Goal: Information Seeking & Learning: Learn about a topic

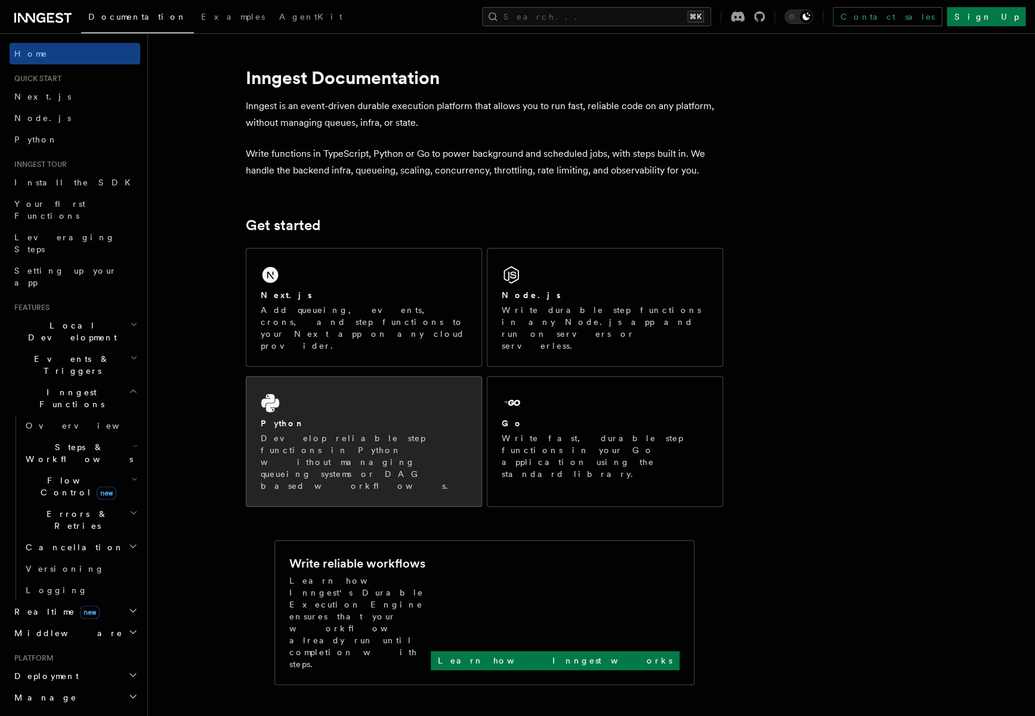
click at [327, 417] on div "Python" at bounding box center [364, 423] width 206 height 13
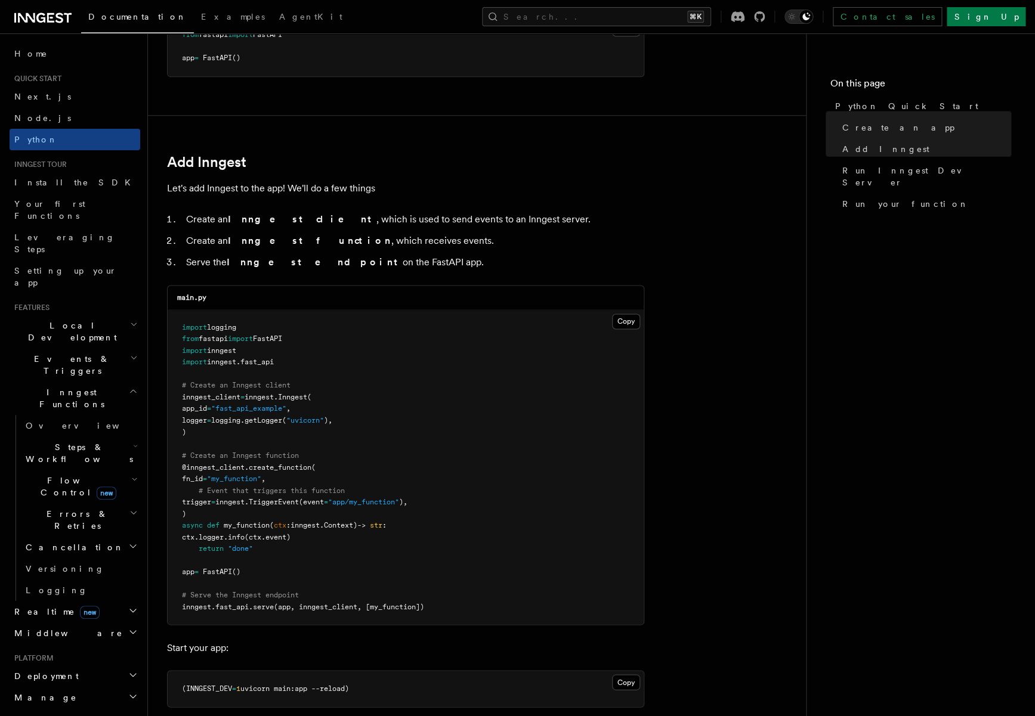
scroll to position [669, 0]
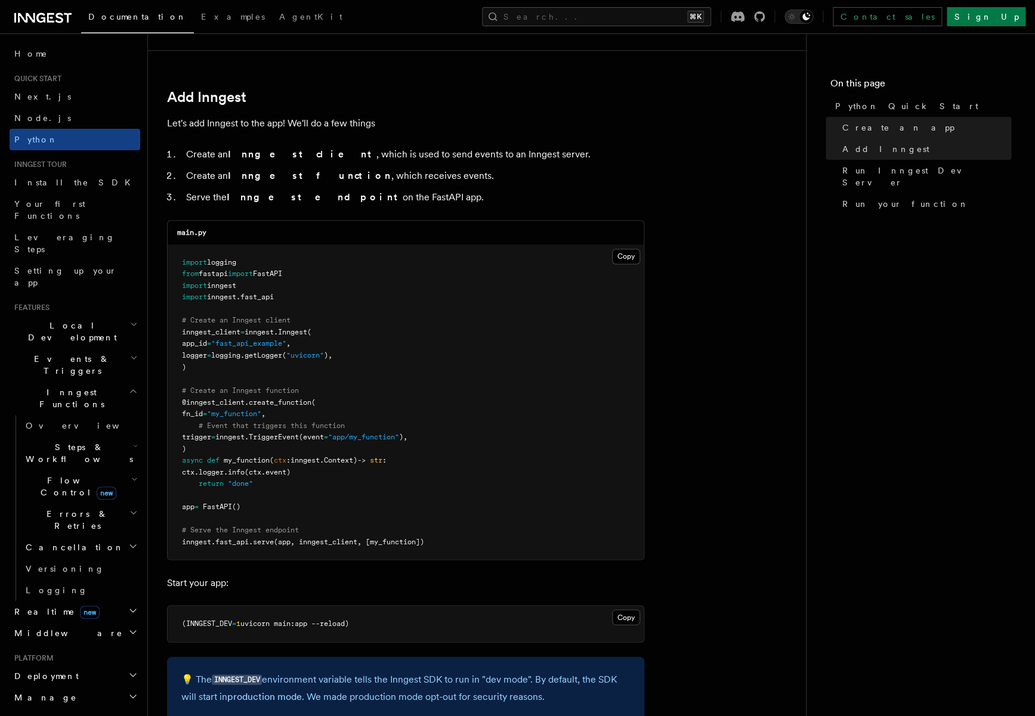
click at [252, 448] on pre "import logging from fastapi import FastAPI import inngest import inngest . fast…" at bounding box center [406, 402] width 476 height 315
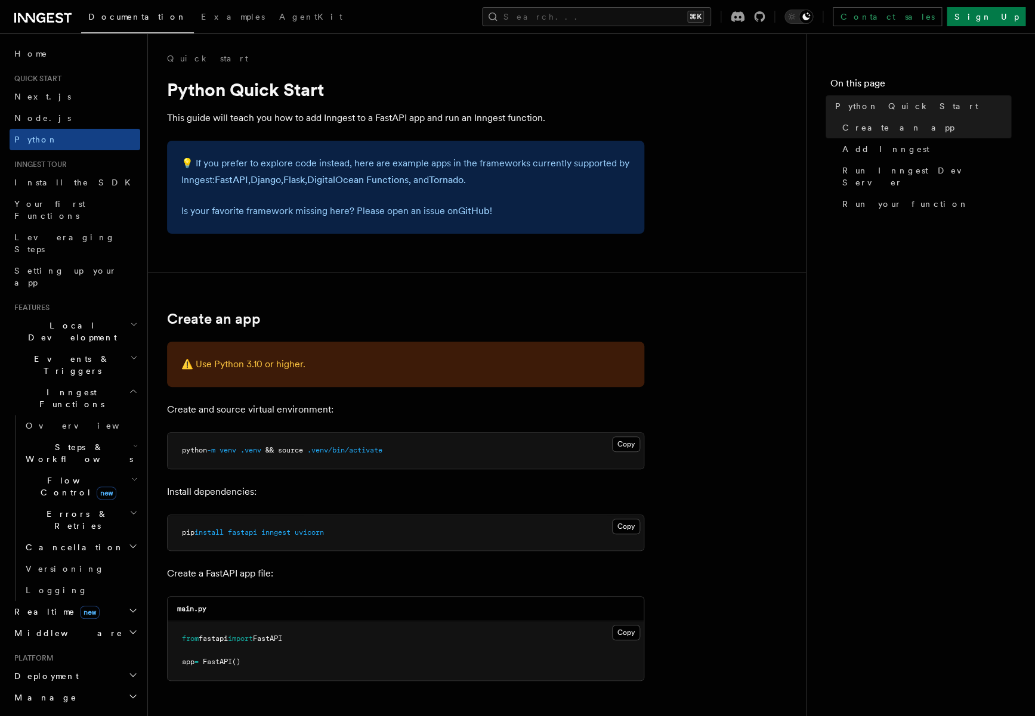
scroll to position [238, 0]
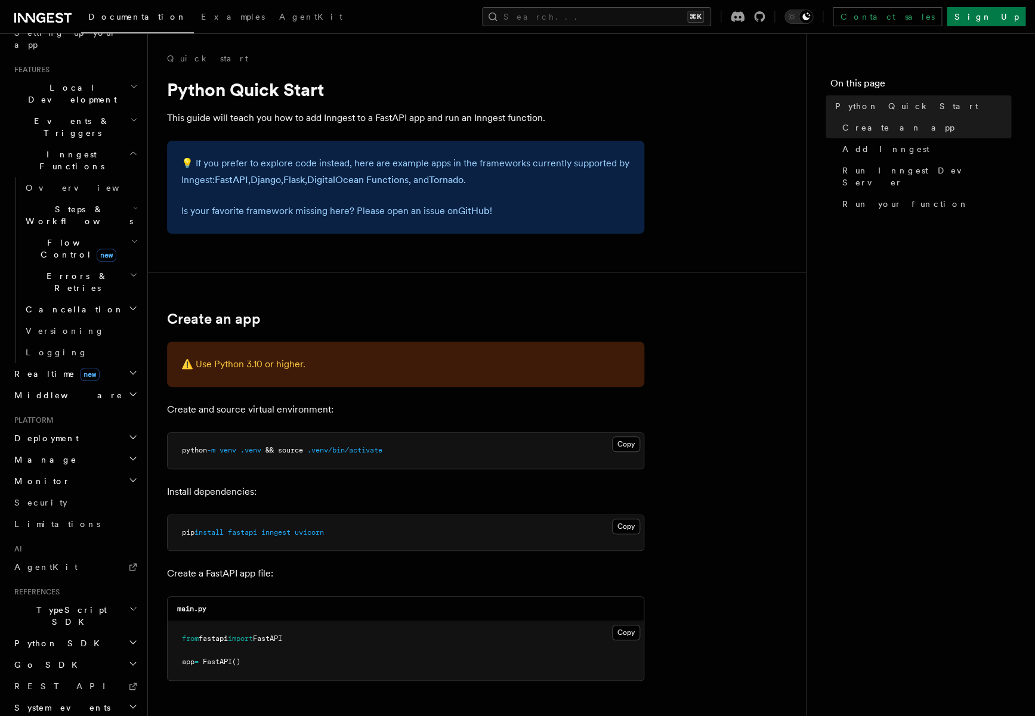
click at [42, 638] on span "Python SDK" at bounding box center [58, 644] width 97 height 12
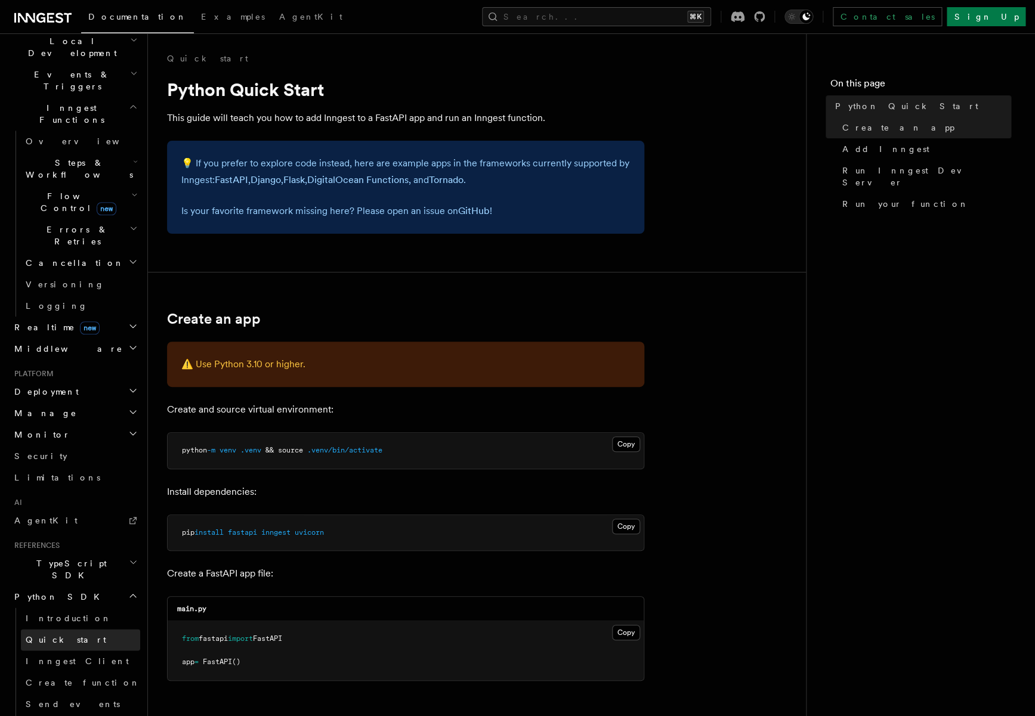
scroll to position [293, 0]
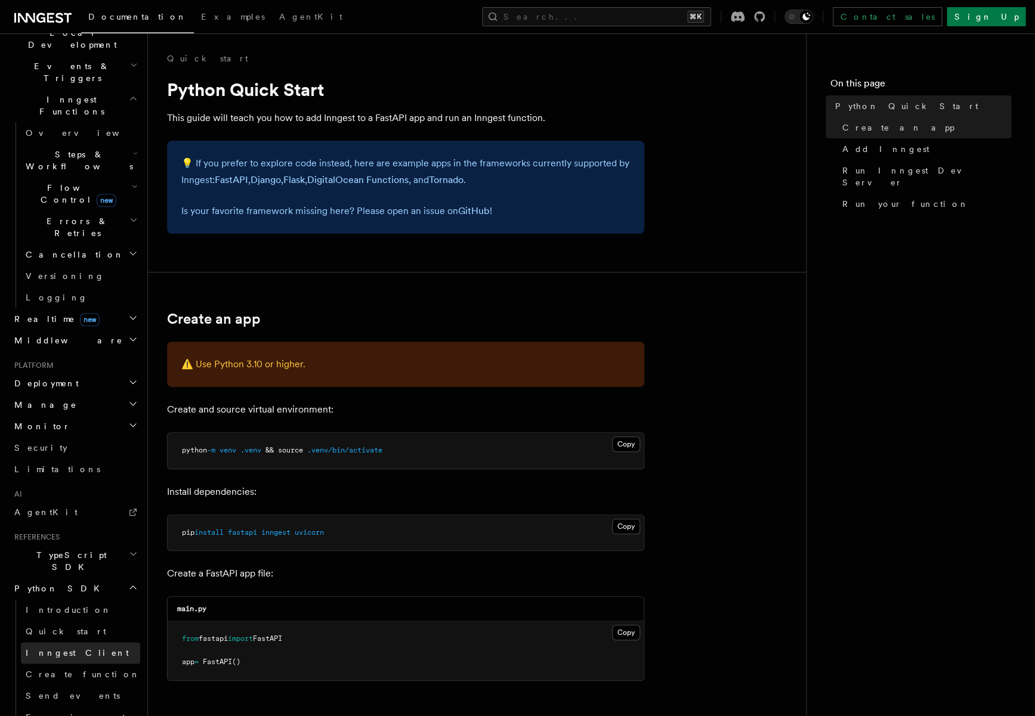
click at [42, 648] on span "Inngest Client" at bounding box center [77, 653] width 103 height 10
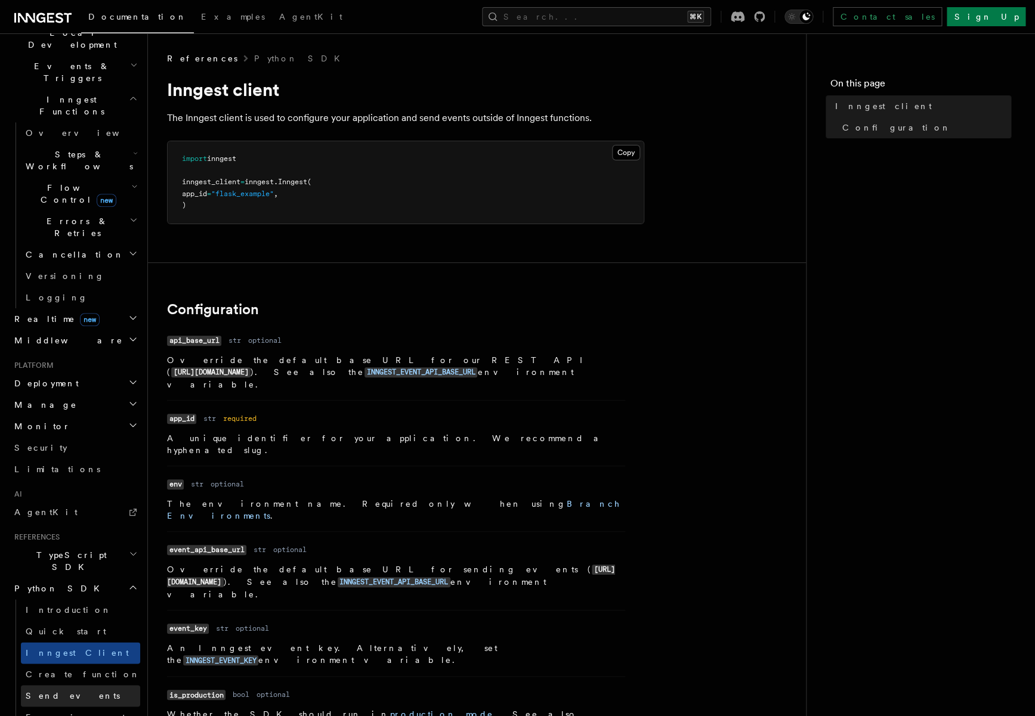
click at [38, 685] on link "Send events" at bounding box center [80, 695] width 119 height 21
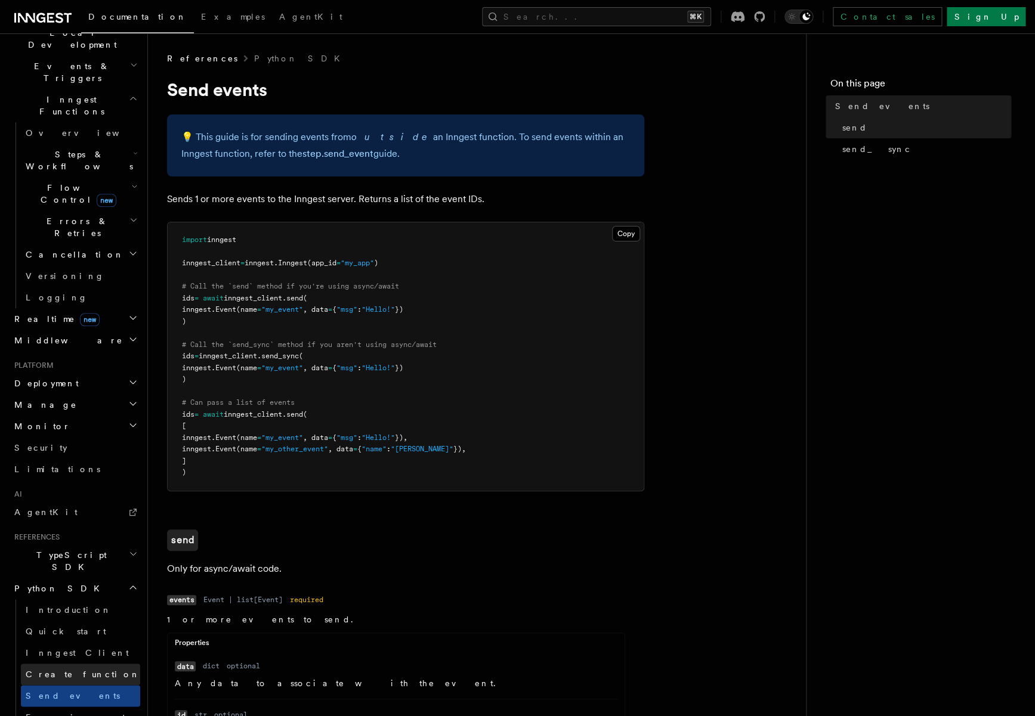
click at [41, 670] on span "Create function" at bounding box center [83, 675] width 115 height 10
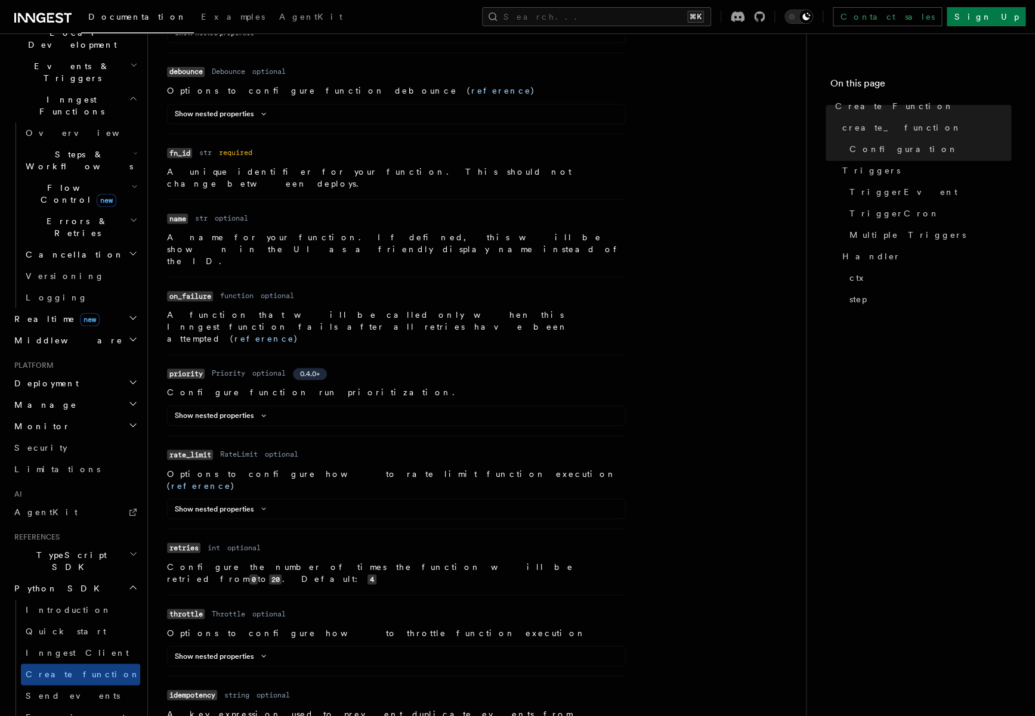
scroll to position [674, 0]
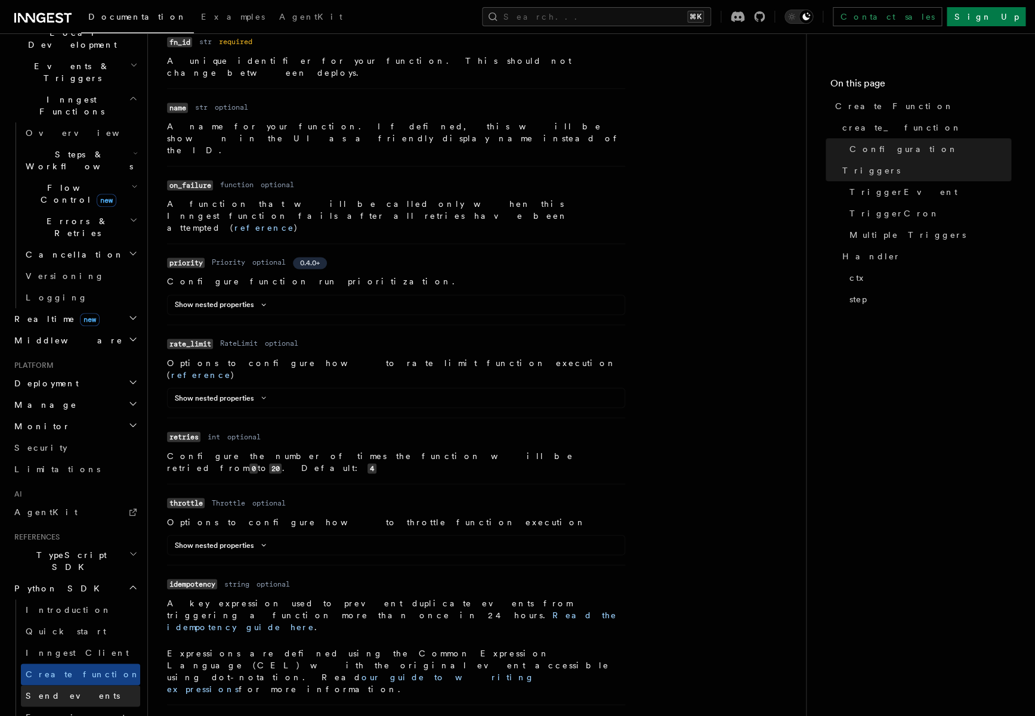
click at [54, 691] on span "Send events" at bounding box center [73, 696] width 94 height 10
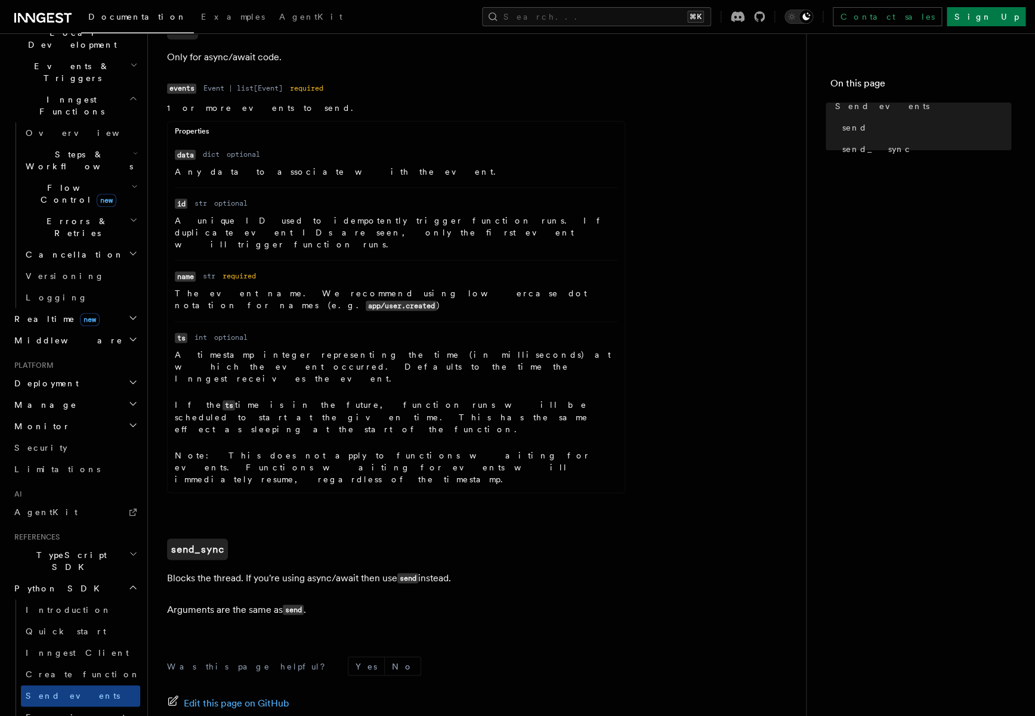
scroll to position [590, 0]
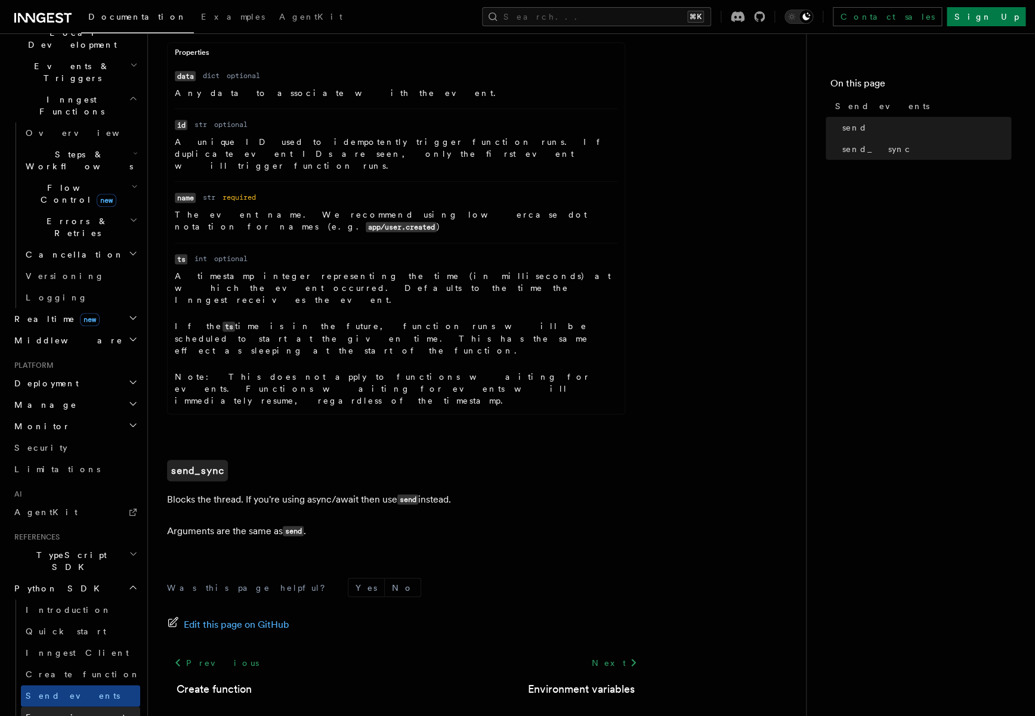
click at [69, 707] on link "Environment variables" at bounding box center [80, 723] width 119 height 33
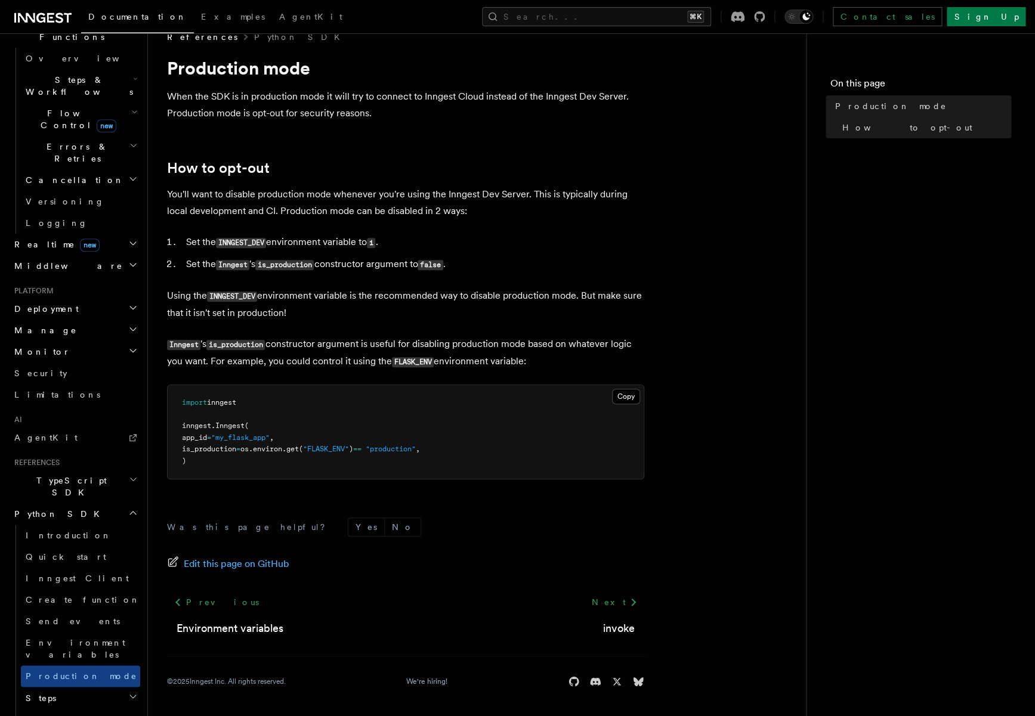
scroll to position [381, 0]
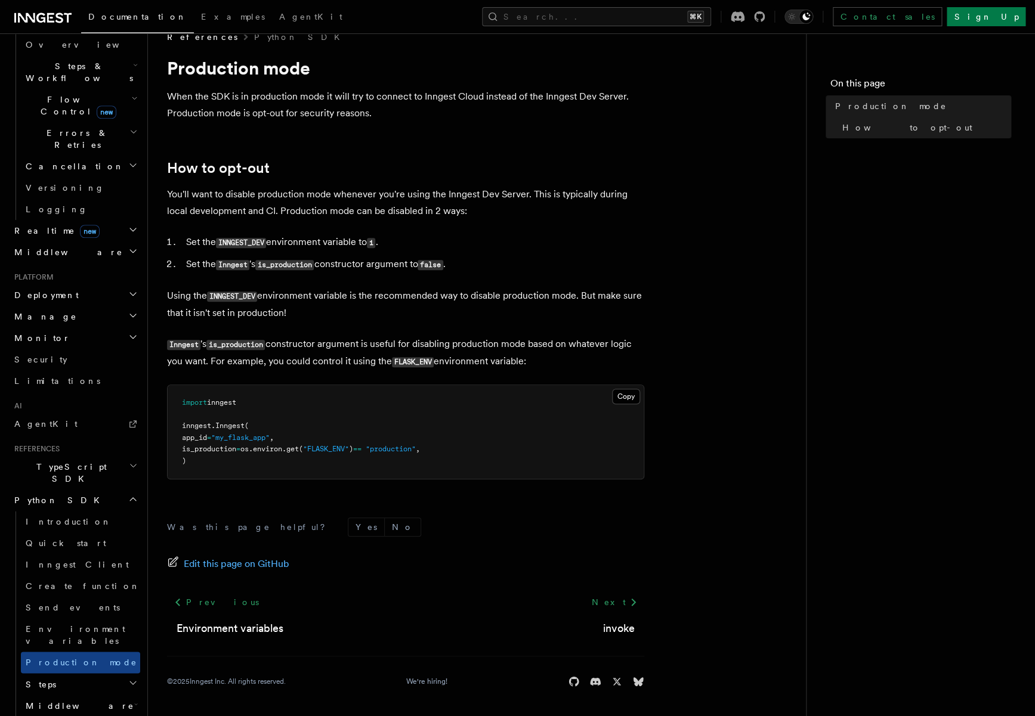
click at [45, 695] on h2 "Middleware" at bounding box center [80, 705] width 119 height 21
click at [45, 673] on h2 "Steps" at bounding box center [80, 683] width 119 height 21
click at [57, 716] on span "invoke_by_id" at bounding box center [107, 727] width 140 height 10
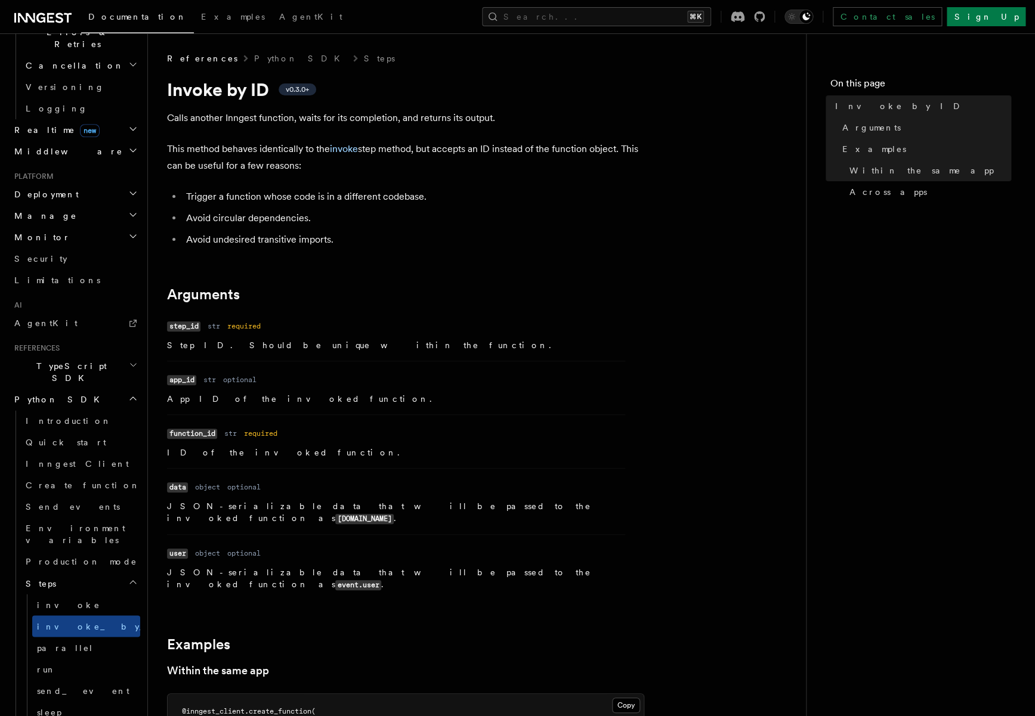
scroll to position [491, 0]
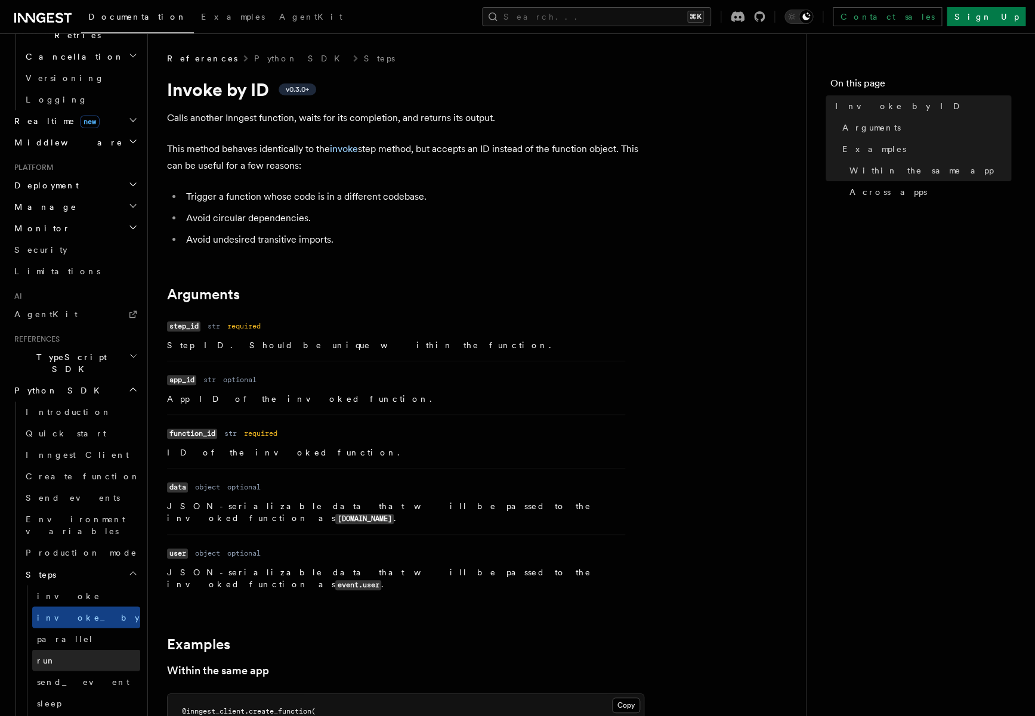
click at [49, 649] on link "run" at bounding box center [86, 659] width 108 height 21
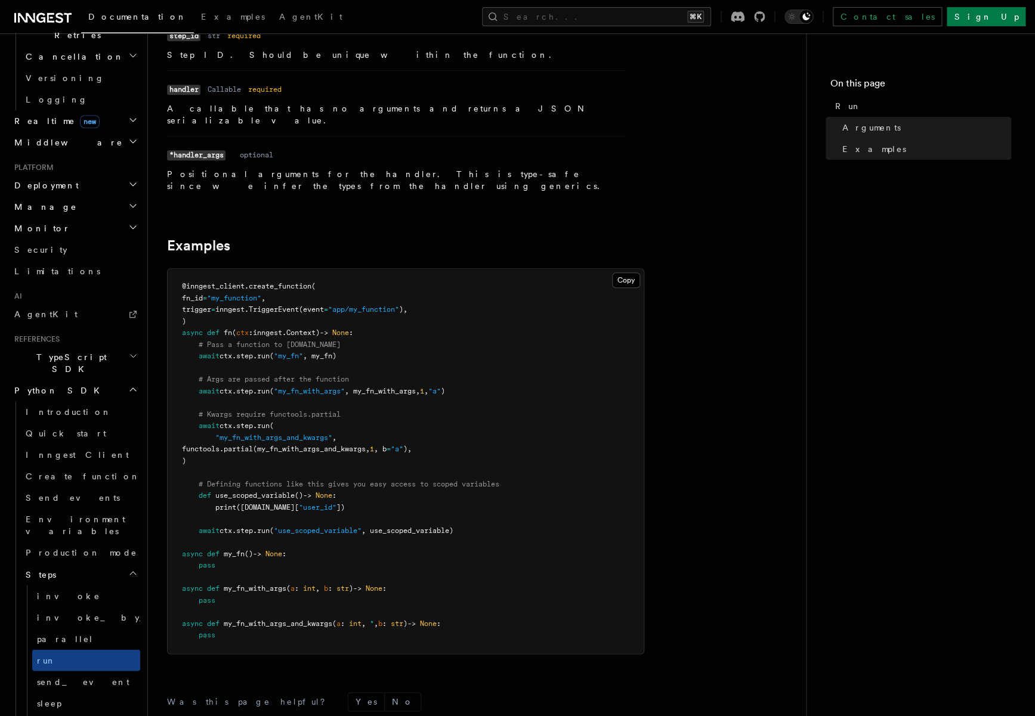
scroll to position [162, 0]
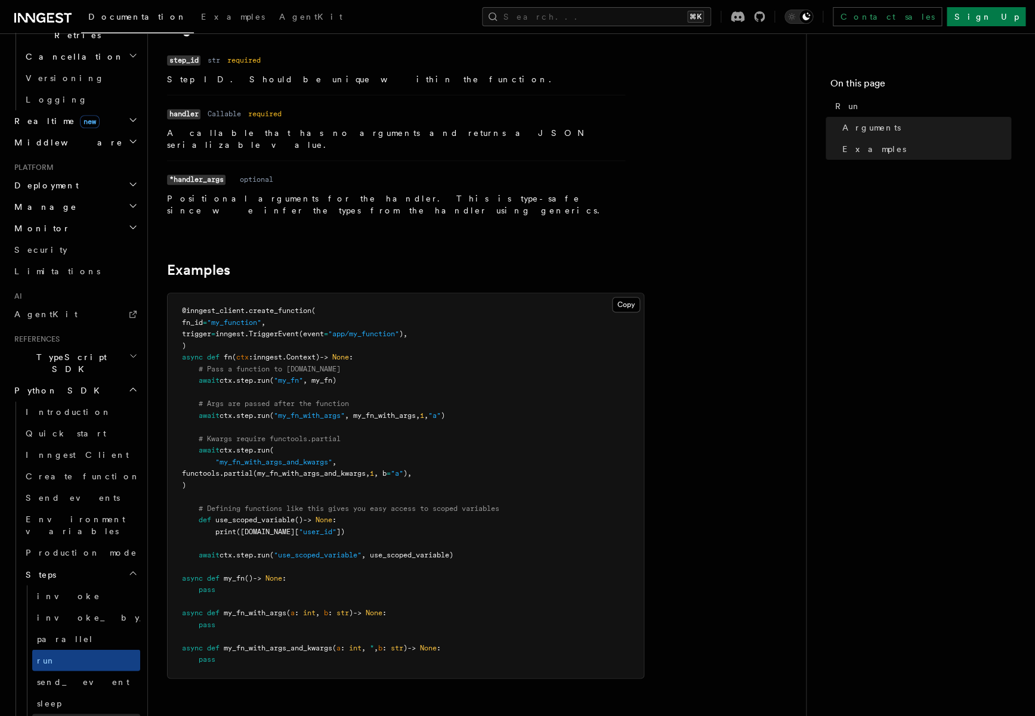
click at [43, 714] on link "sleep_until" at bounding box center [86, 724] width 108 height 21
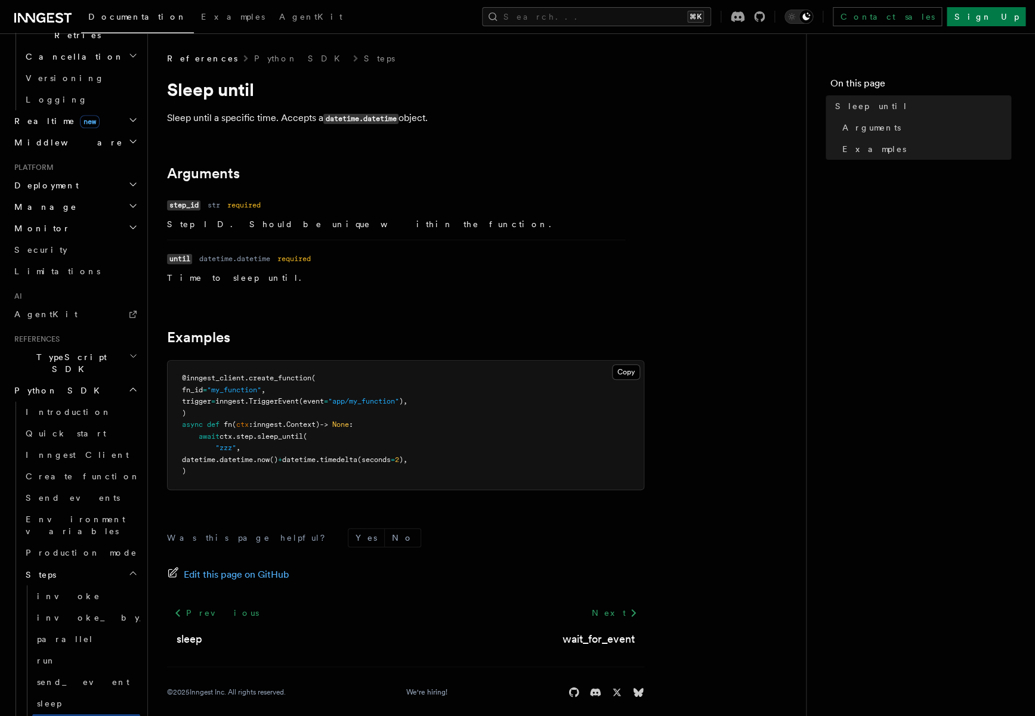
scroll to position [11, 0]
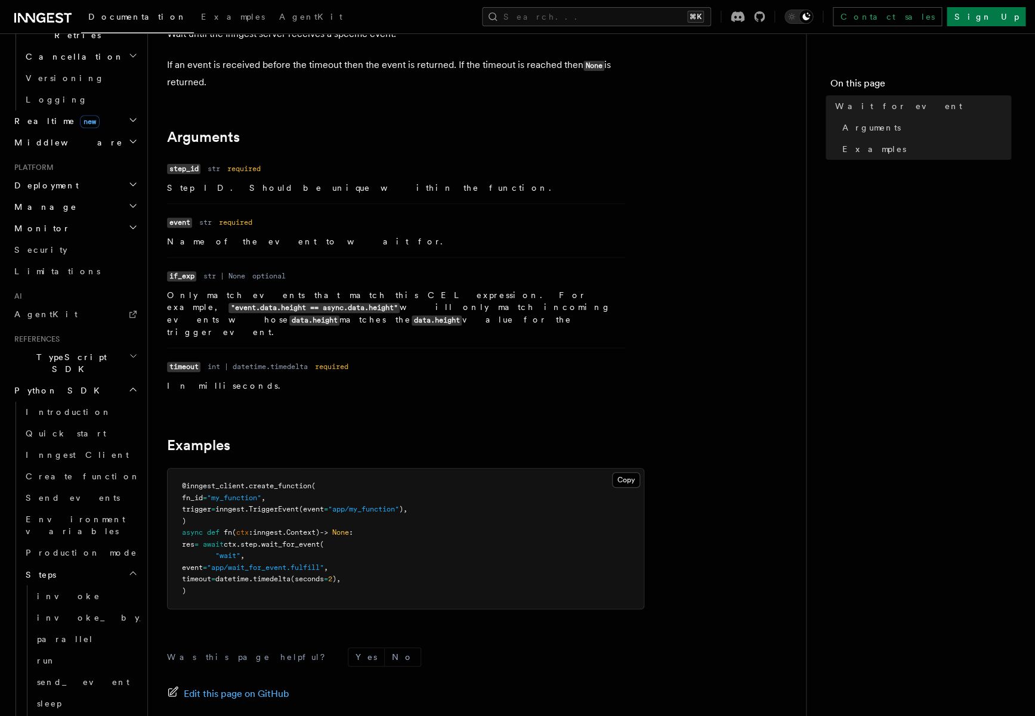
scroll to position [85, 0]
